Goal: Task Accomplishment & Management: Use online tool/utility

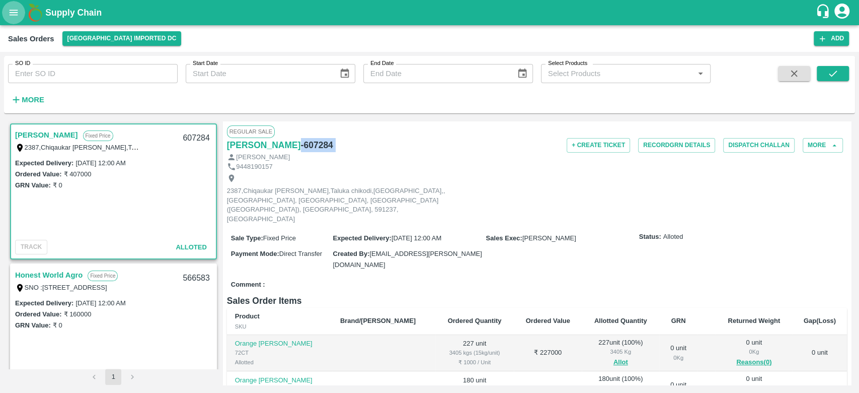
click at [18, 9] on icon "open drawer" at bounding box center [13, 12] width 11 height 11
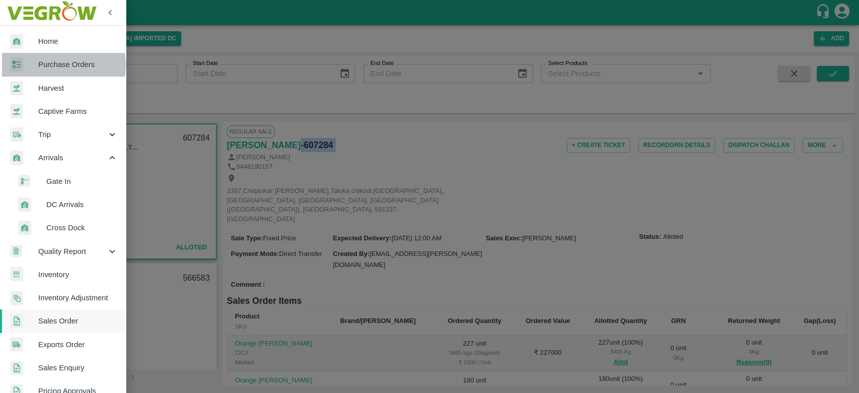
click at [36, 65] on div at bounding box center [24, 64] width 28 height 15
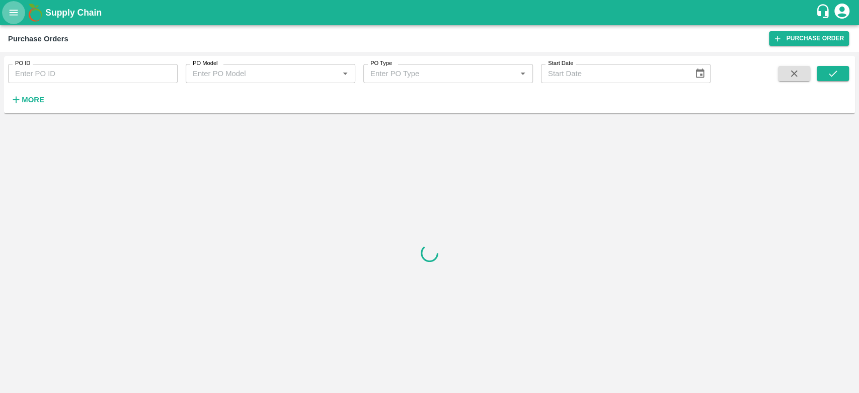
click at [16, 12] on icon "open drawer" at bounding box center [14, 13] width 9 height 6
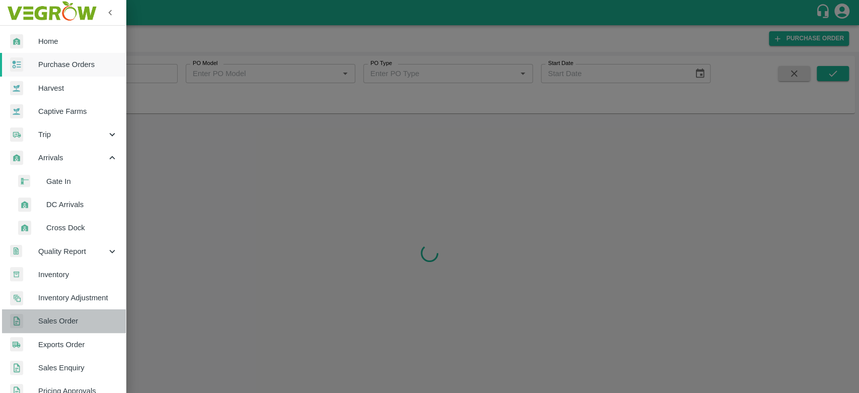
click at [71, 327] on link "Sales Order" at bounding box center [63, 320] width 126 height 23
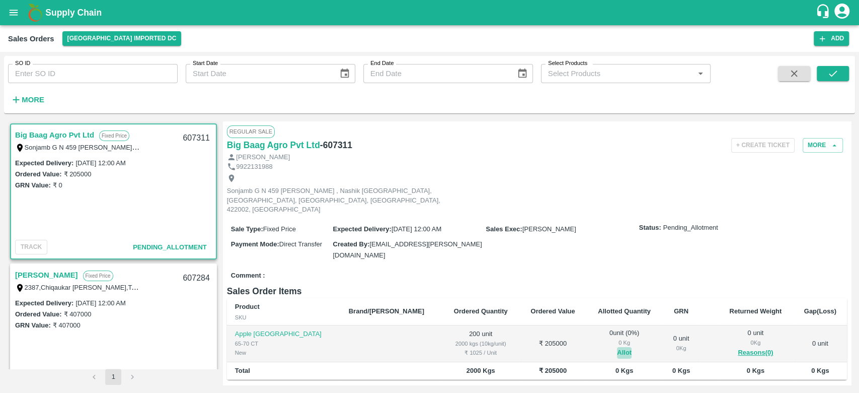
click at [617, 347] on button "Allot" at bounding box center [624, 353] width 15 height 12
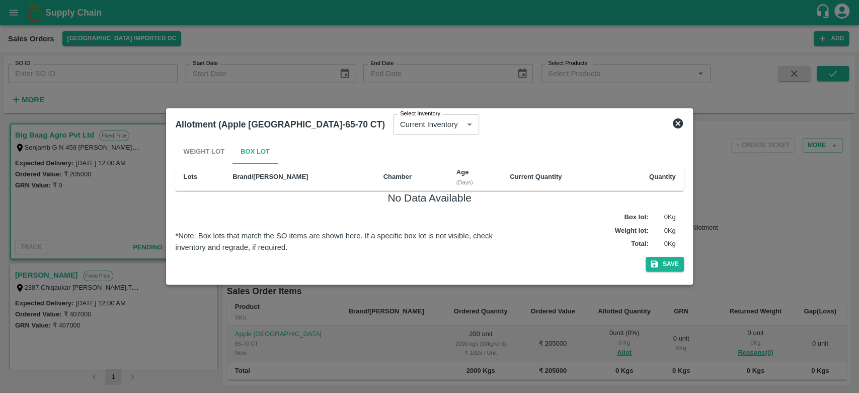
click at [677, 123] on icon at bounding box center [678, 123] width 12 height 12
